Goal: Task Accomplishment & Management: Complete application form

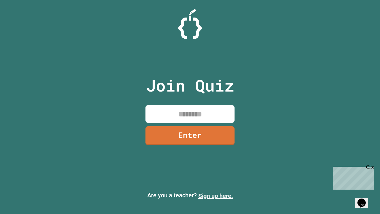
click at [216, 196] on link "Sign up here." at bounding box center [215, 195] width 35 height 7
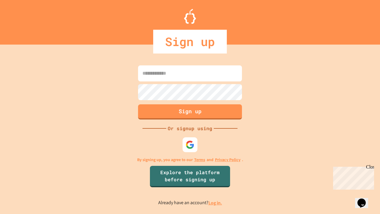
click at [216, 203] on link "Log in." at bounding box center [215, 203] width 14 height 6
